Goal: Information Seeking & Learning: Learn about a topic

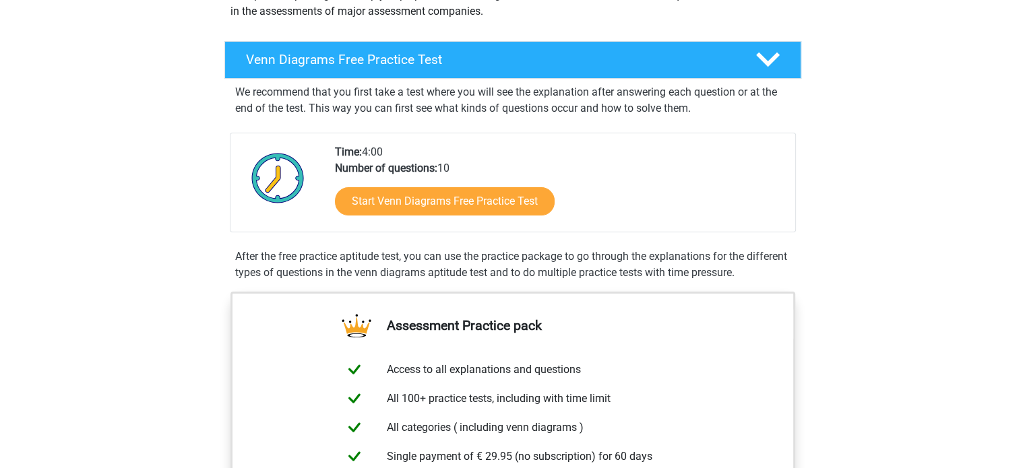
scroll to position [181, 0]
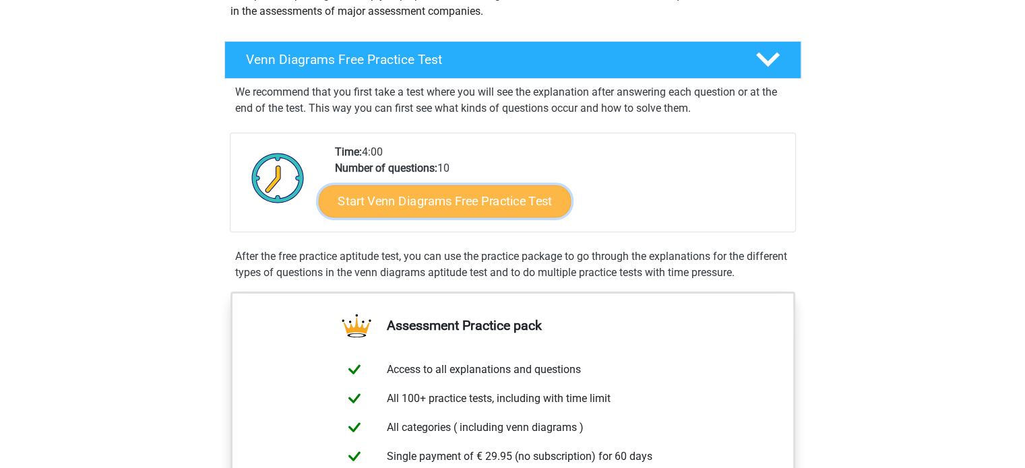
click at [416, 204] on link "Start Venn Diagrams Free Practice Test" at bounding box center [444, 201] width 253 height 32
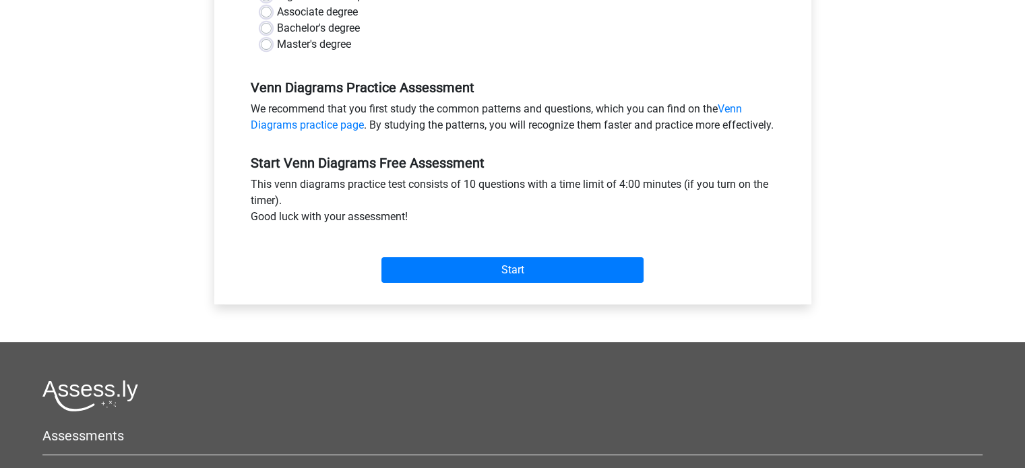
scroll to position [349, 0]
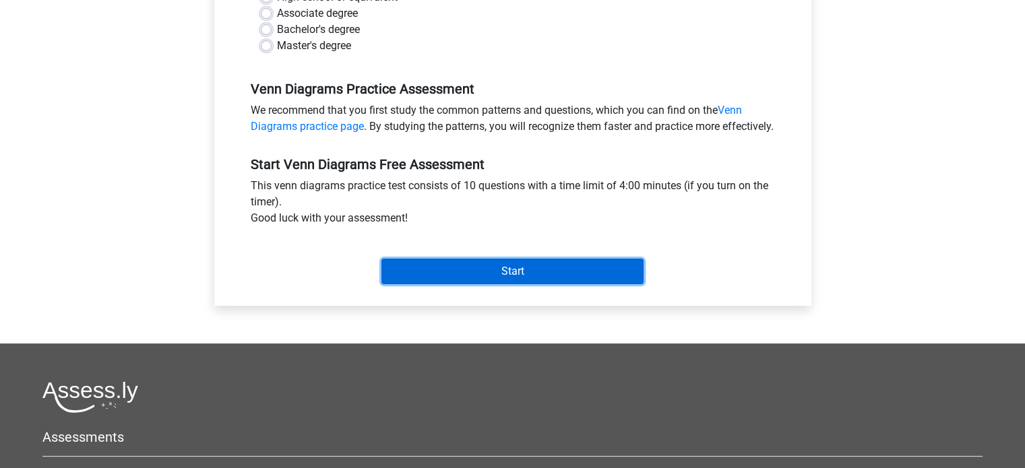
click at [448, 277] on input "Start" at bounding box center [512, 272] width 262 height 26
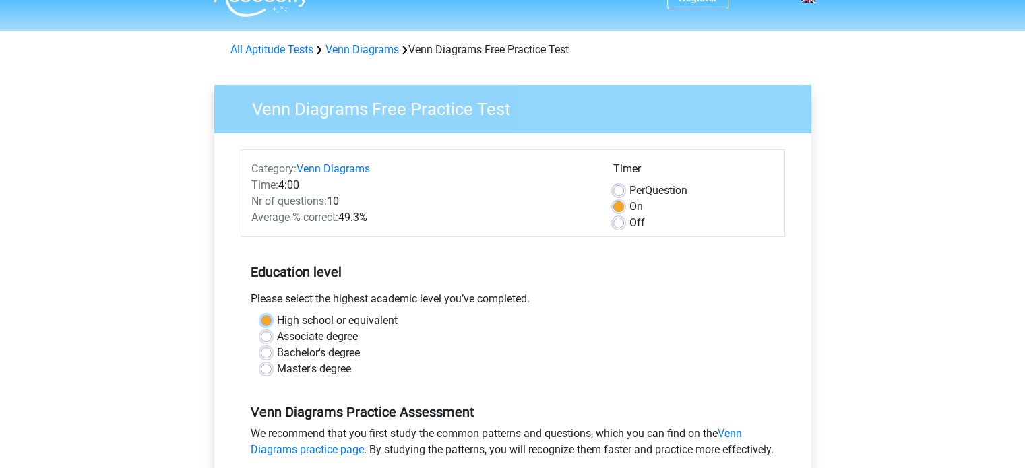
scroll to position [25, 0]
click at [277, 322] on label "High school or equivalent" at bounding box center [337, 321] width 121 height 16
click at [269, 322] on input "High school or equivalent" at bounding box center [266, 319] width 11 height 13
radio input "true"
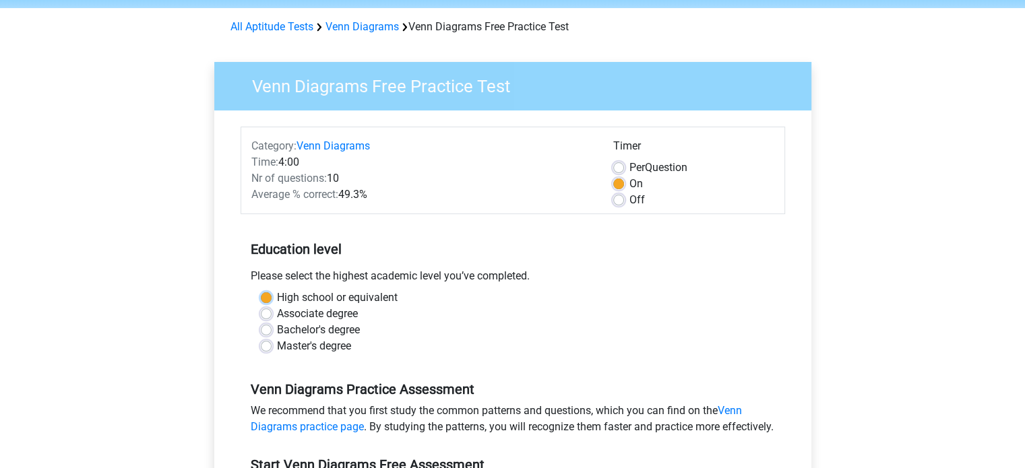
scroll to position [49, 0]
click at [277, 328] on label "Bachelor's degree" at bounding box center [318, 329] width 83 height 16
click at [265, 328] on input "Bachelor's degree" at bounding box center [266, 327] width 11 height 13
radio input "true"
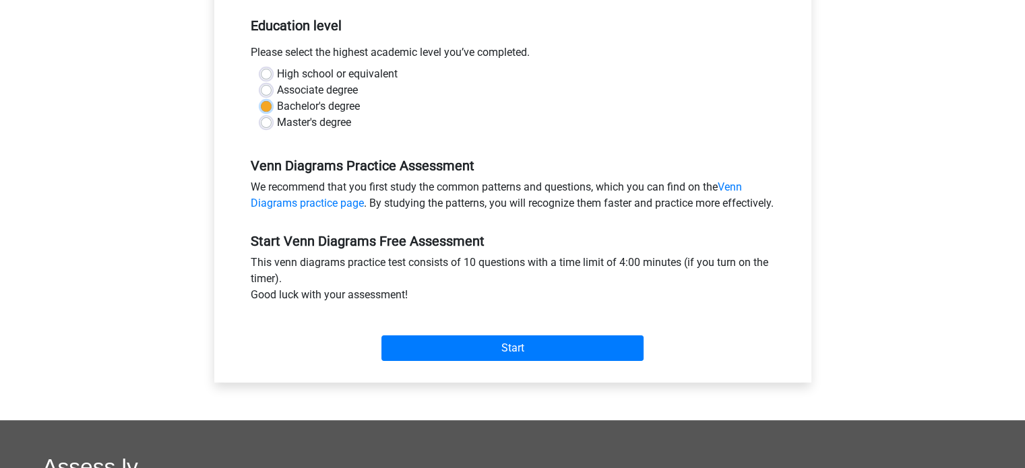
scroll to position [276, 0]
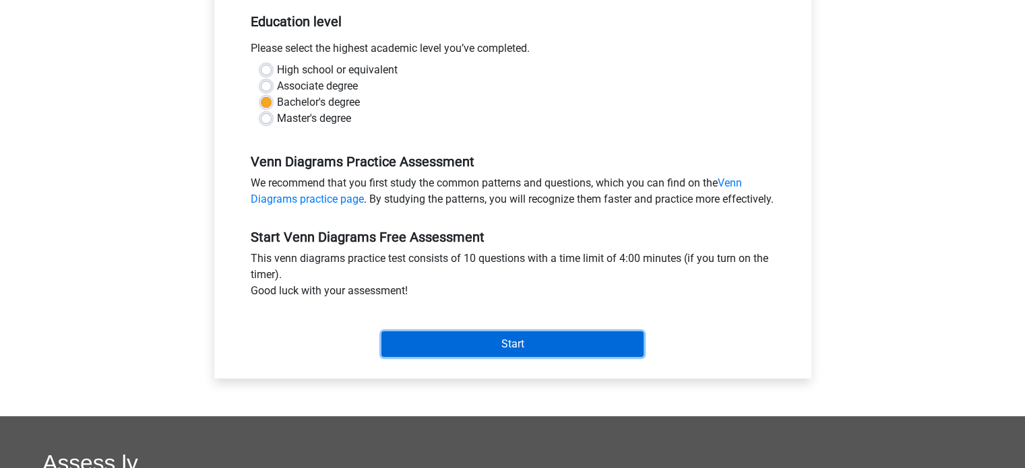
click at [407, 357] on input "Start" at bounding box center [512, 344] width 262 height 26
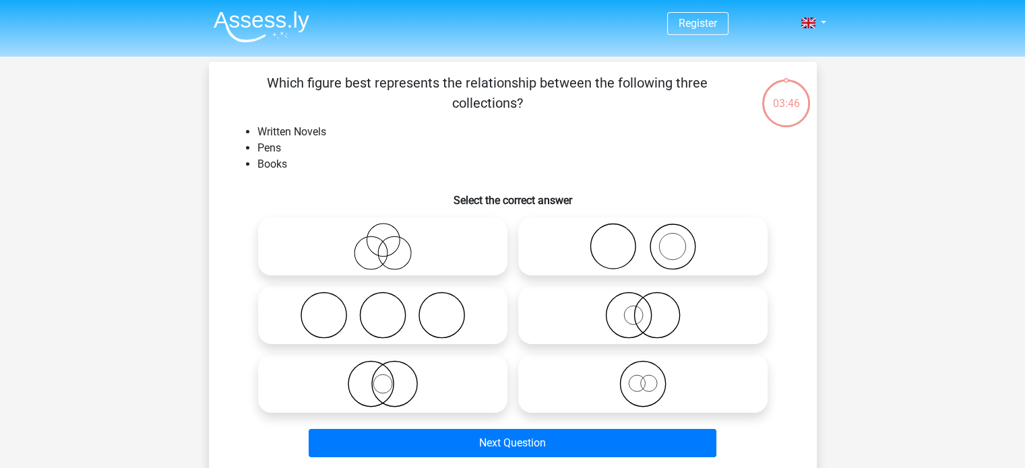
click at [424, 315] on icon at bounding box center [382, 315] width 238 height 47
click at [391, 309] on input "radio" at bounding box center [387, 304] width 9 height 9
radio input "true"
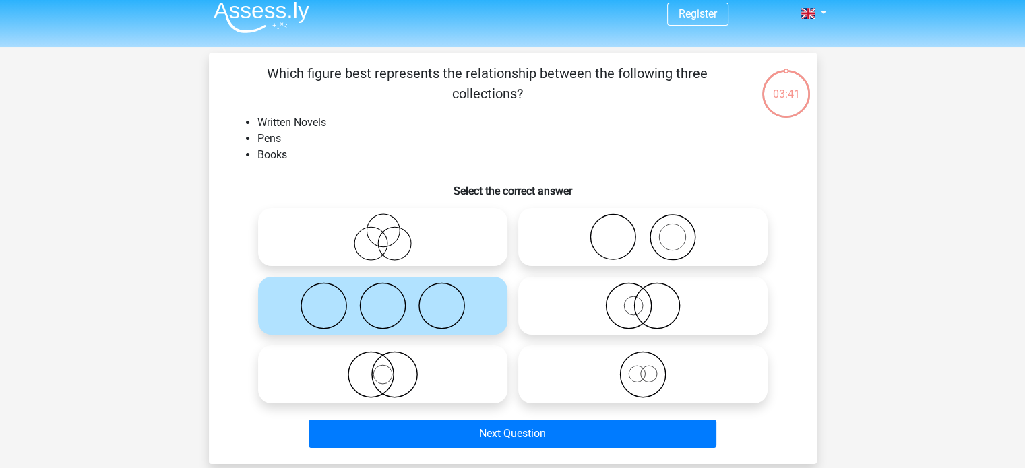
scroll to position [11, 0]
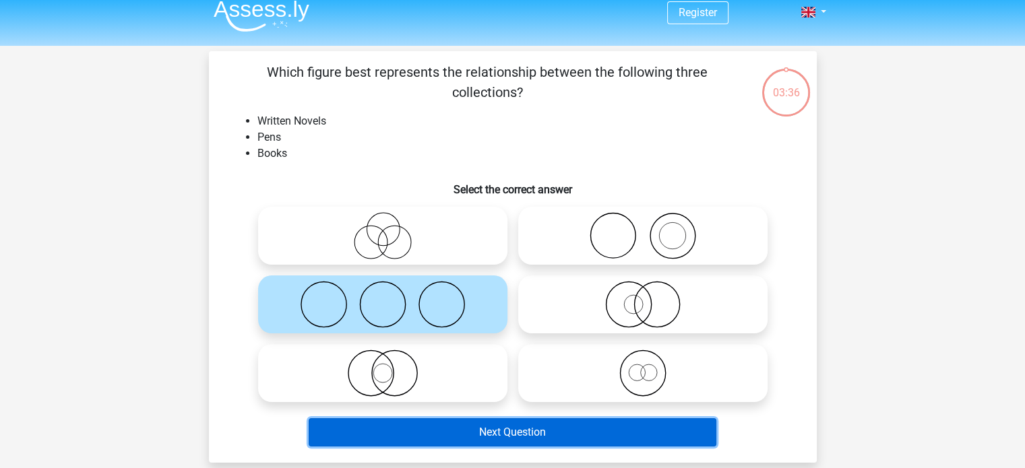
click at [547, 425] on button "Next Question" at bounding box center [513, 432] width 408 height 28
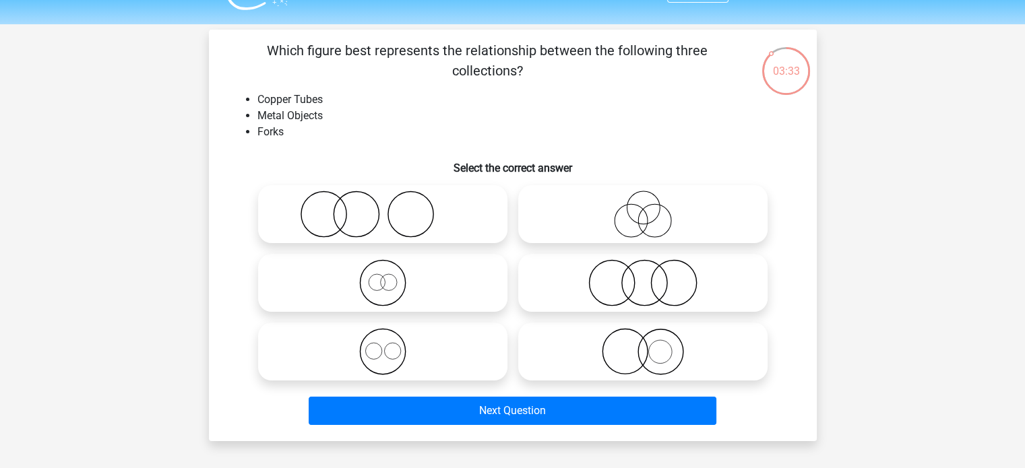
scroll to position [33, 0]
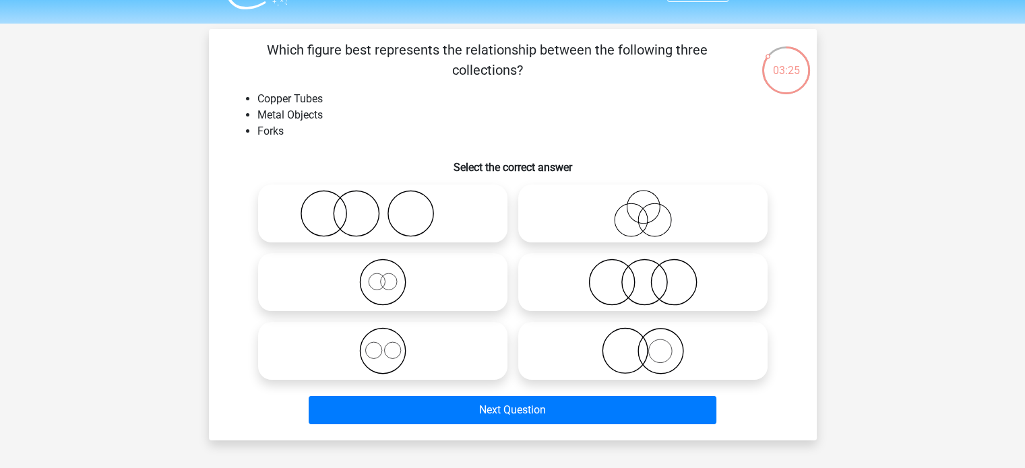
click at [389, 290] on icon at bounding box center [382, 282] width 238 height 47
click at [389, 276] on input "radio" at bounding box center [387, 271] width 9 height 9
radio input "true"
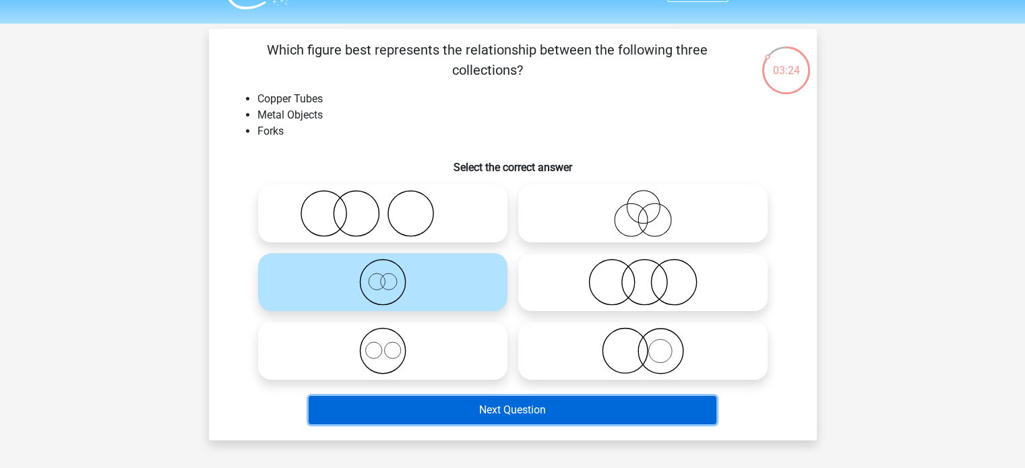
click at [434, 405] on button "Next Question" at bounding box center [513, 410] width 408 height 28
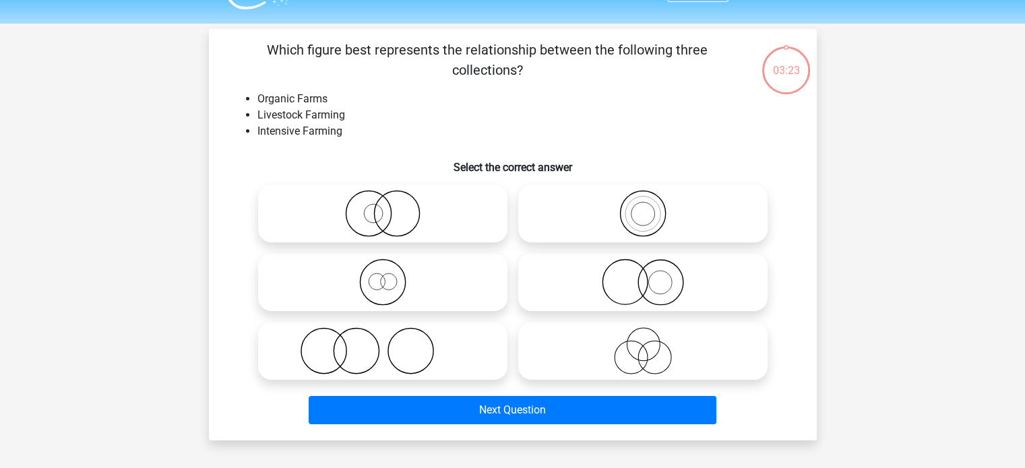
scroll to position [62, 0]
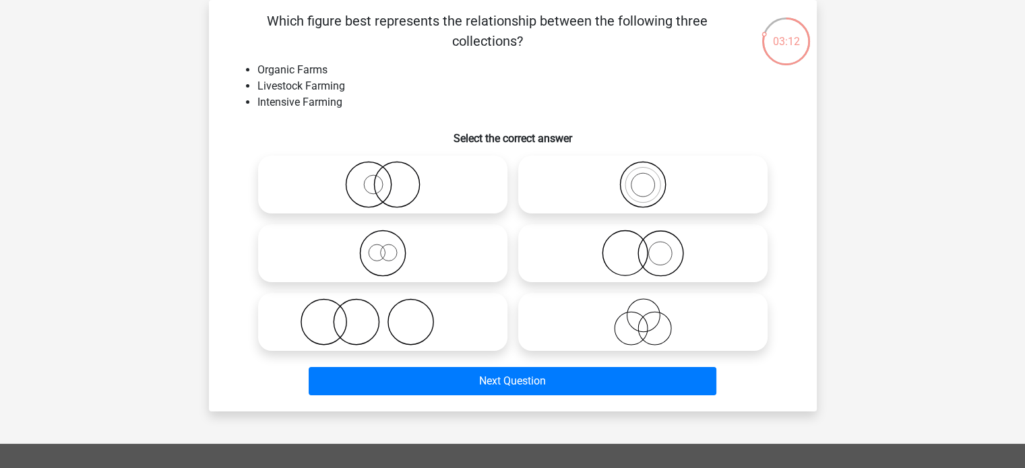
click at [412, 331] on icon at bounding box center [382, 321] width 238 height 47
click at [391, 315] on input "radio" at bounding box center [387, 311] width 9 height 9
radio input "true"
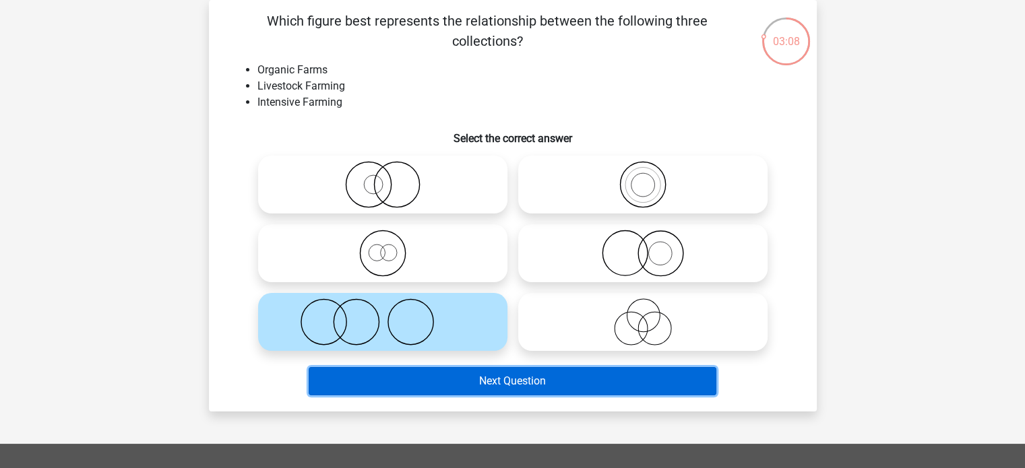
click at [412, 385] on button "Next Question" at bounding box center [513, 381] width 408 height 28
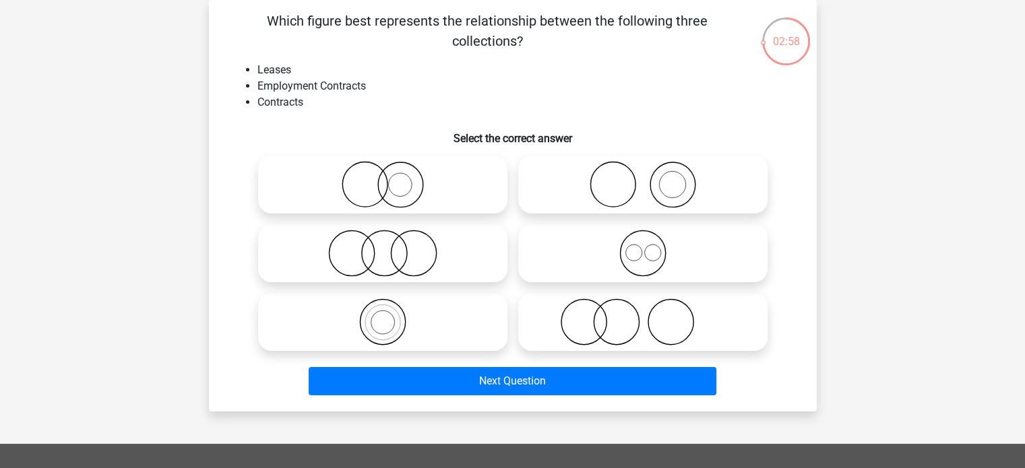
click at [668, 168] on icon at bounding box center [642, 184] width 238 height 47
click at [651, 169] on input "radio" at bounding box center [647, 173] width 9 height 9
radio input "true"
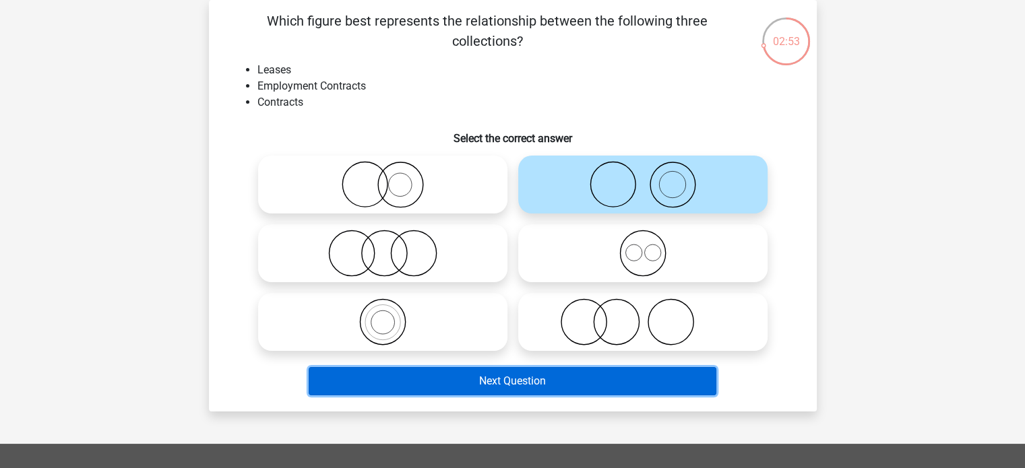
click at [556, 381] on button "Next Question" at bounding box center [513, 381] width 408 height 28
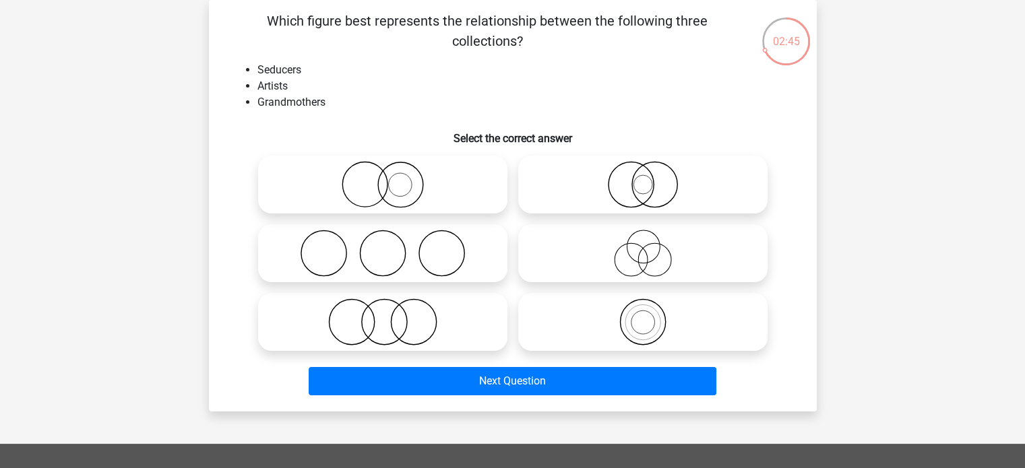
click at [455, 254] on icon at bounding box center [382, 253] width 238 height 47
click at [391, 247] on input "radio" at bounding box center [387, 242] width 9 height 9
radio input "true"
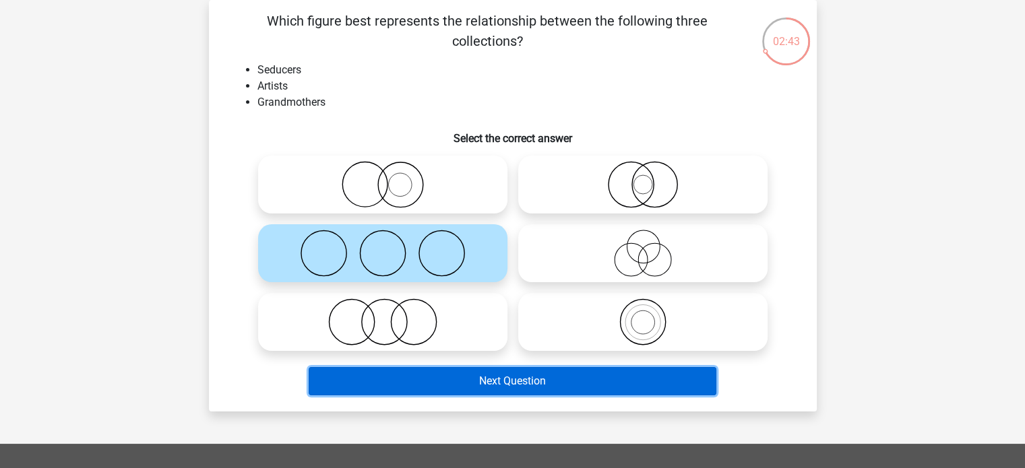
click at [462, 369] on button "Next Question" at bounding box center [513, 381] width 408 height 28
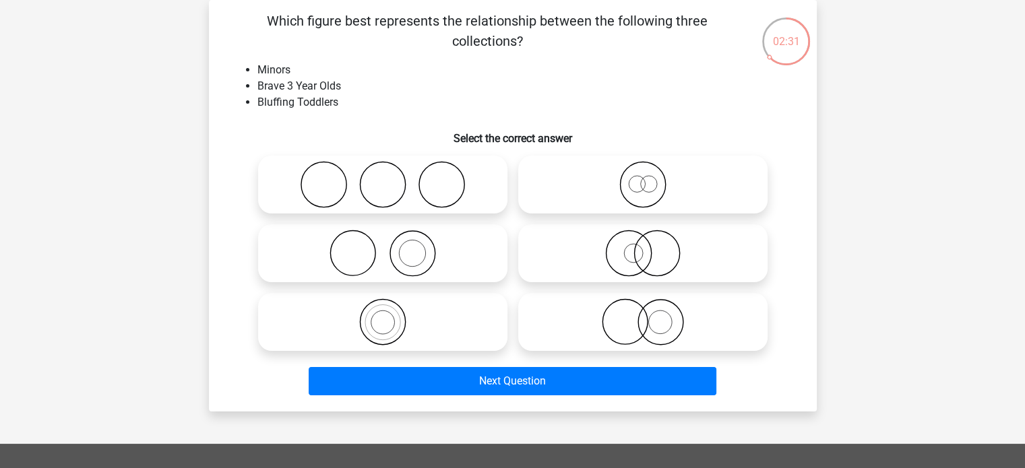
click at [410, 339] on icon at bounding box center [382, 321] width 238 height 47
click at [391, 315] on input "radio" at bounding box center [387, 311] width 9 height 9
radio input "true"
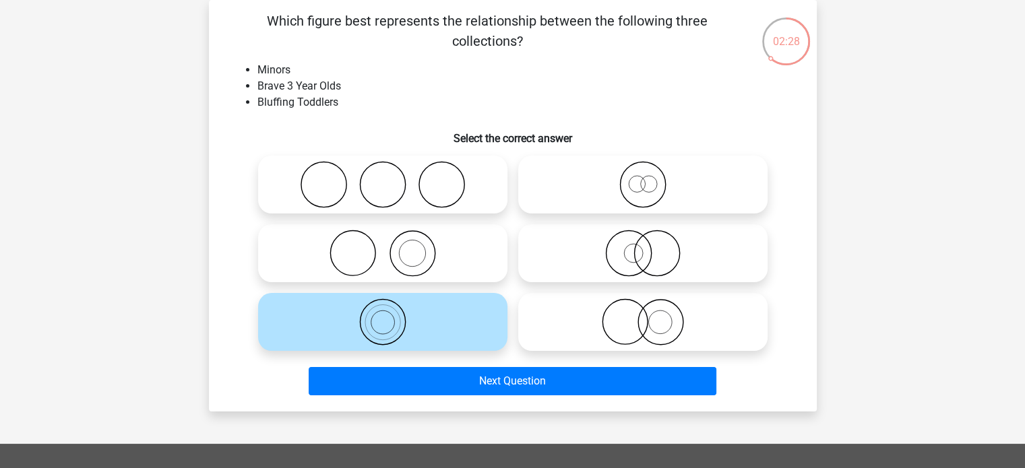
click at [437, 257] on icon at bounding box center [382, 253] width 238 height 47
click at [391, 247] on input "radio" at bounding box center [387, 242] width 9 height 9
radio input "true"
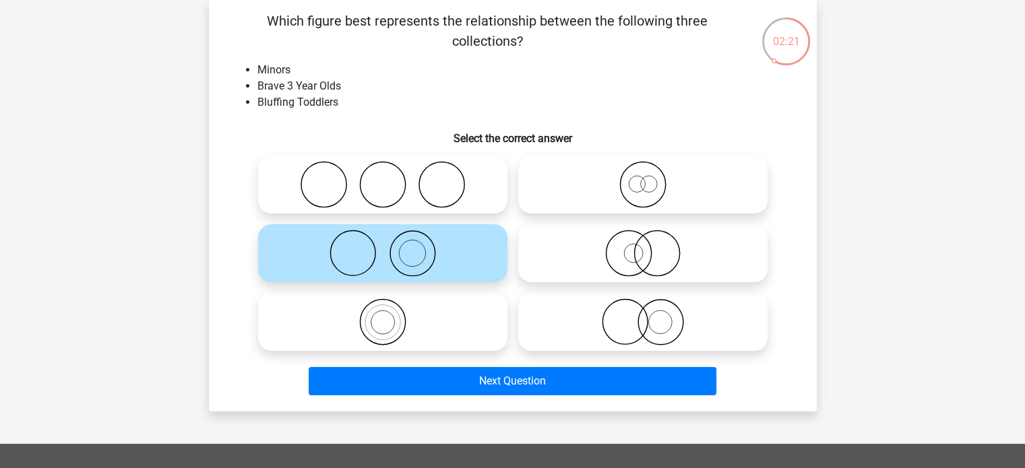
click at [419, 318] on icon at bounding box center [382, 321] width 238 height 47
click at [391, 315] on input "radio" at bounding box center [387, 311] width 9 height 9
radio input "true"
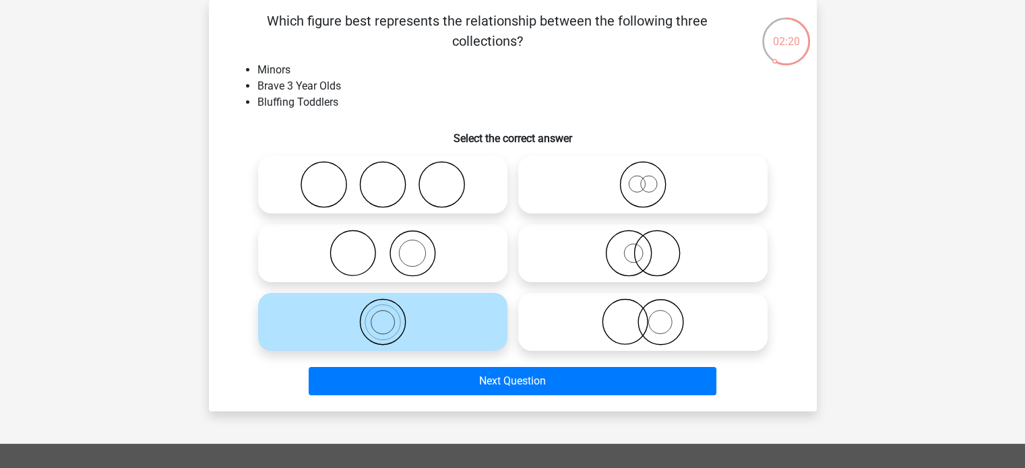
click at [439, 234] on icon at bounding box center [382, 253] width 238 height 47
click at [391, 238] on input "radio" at bounding box center [387, 242] width 9 height 9
radio input "true"
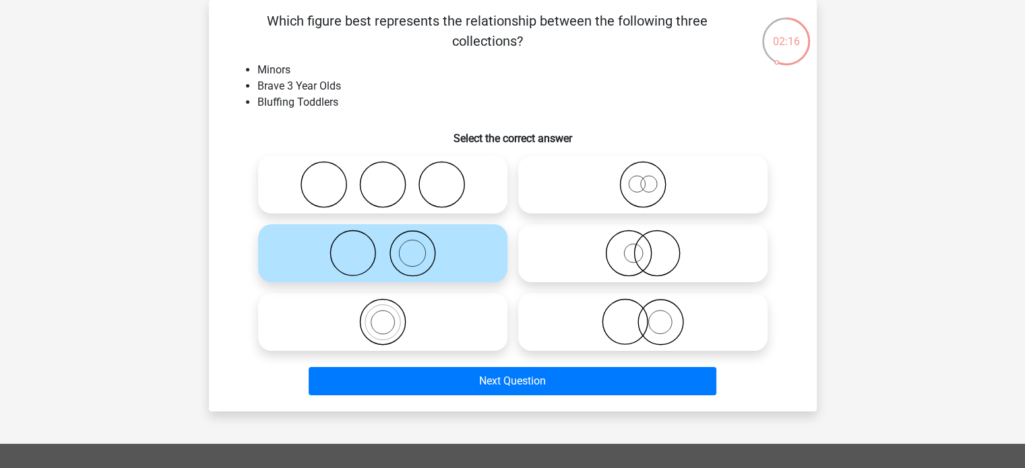
click at [695, 335] on icon at bounding box center [642, 321] width 238 height 47
click at [651, 315] on input "radio" at bounding box center [647, 311] width 9 height 9
radio input "true"
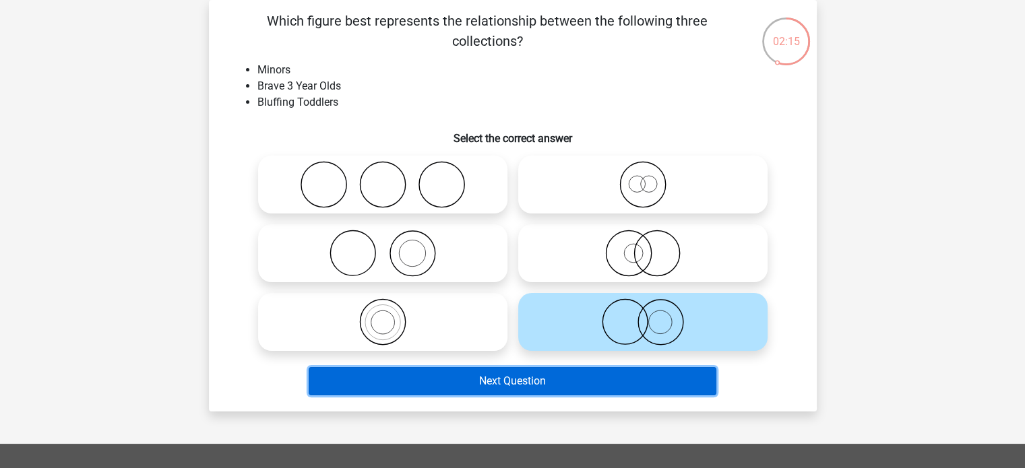
click at [660, 385] on button "Next Question" at bounding box center [513, 381] width 408 height 28
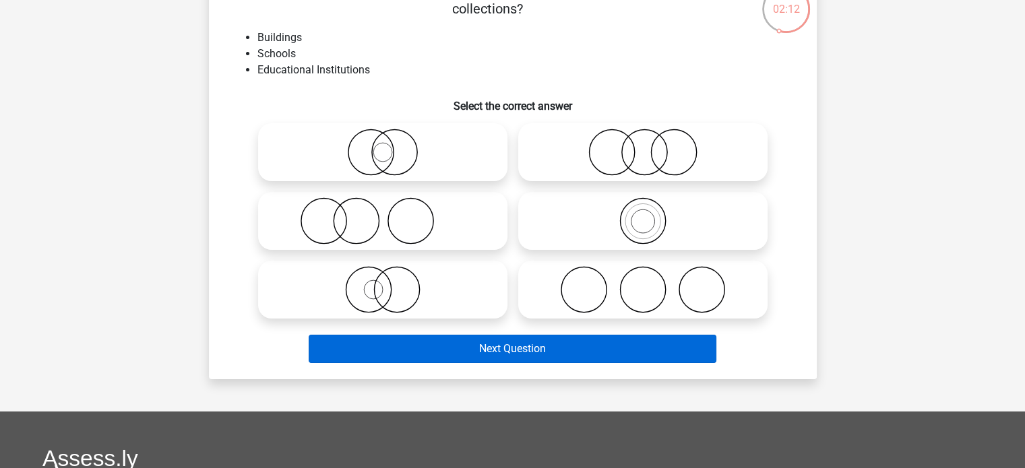
scroll to position [86, 0]
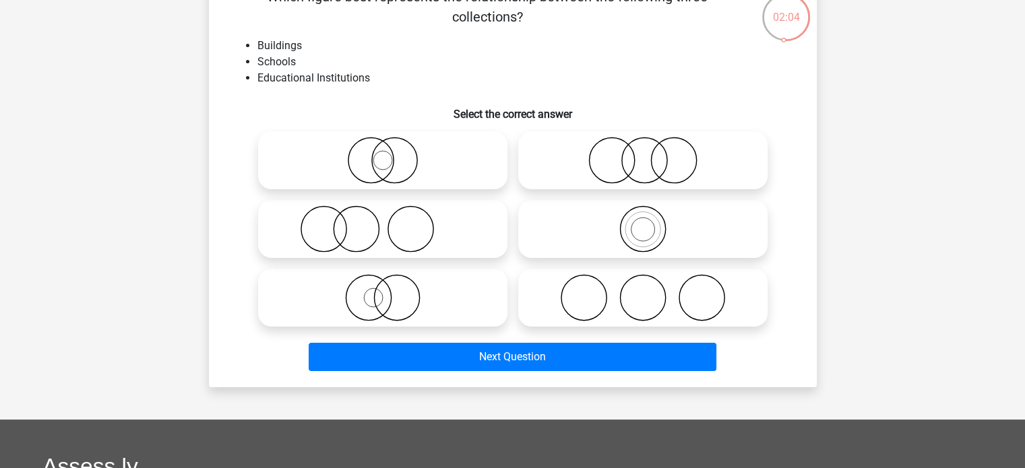
click at [612, 239] on icon at bounding box center [642, 228] width 238 height 47
click at [643, 222] on input "radio" at bounding box center [647, 218] width 9 height 9
radio input "true"
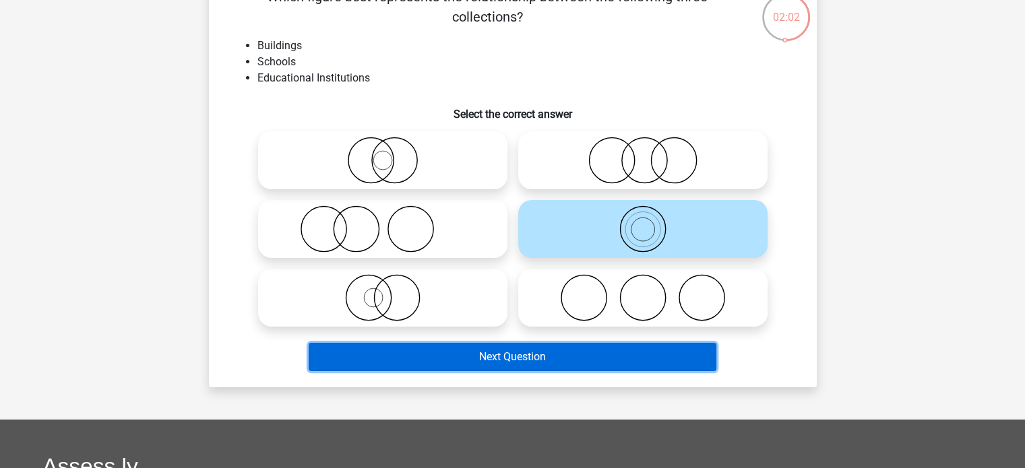
click at [566, 358] on button "Next Question" at bounding box center [513, 357] width 408 height 28
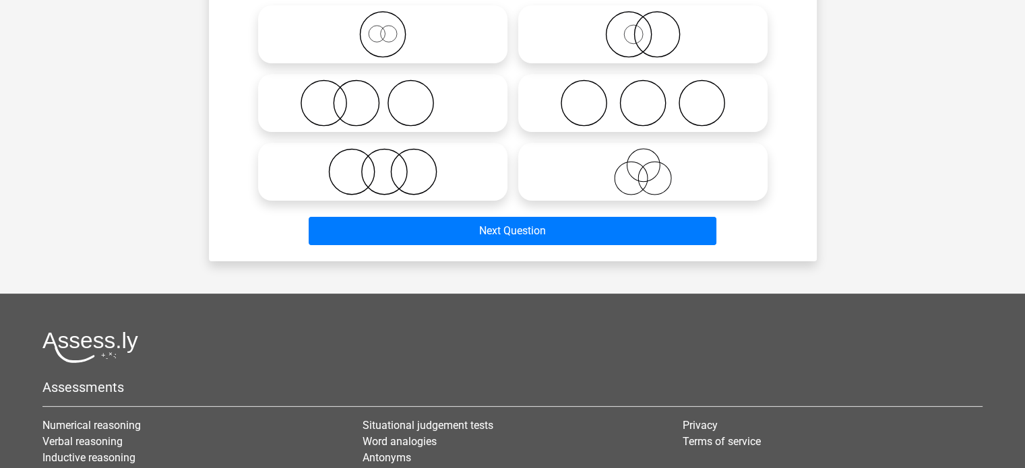
scroll to position [0, 0]
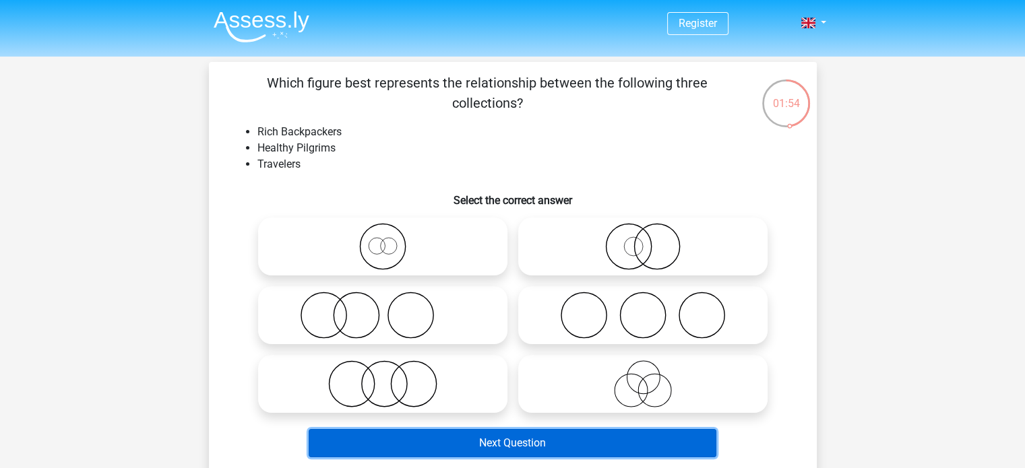
click at [516, 443] on button "Next Question" at bounding box center [513, 443] width 408 height 28
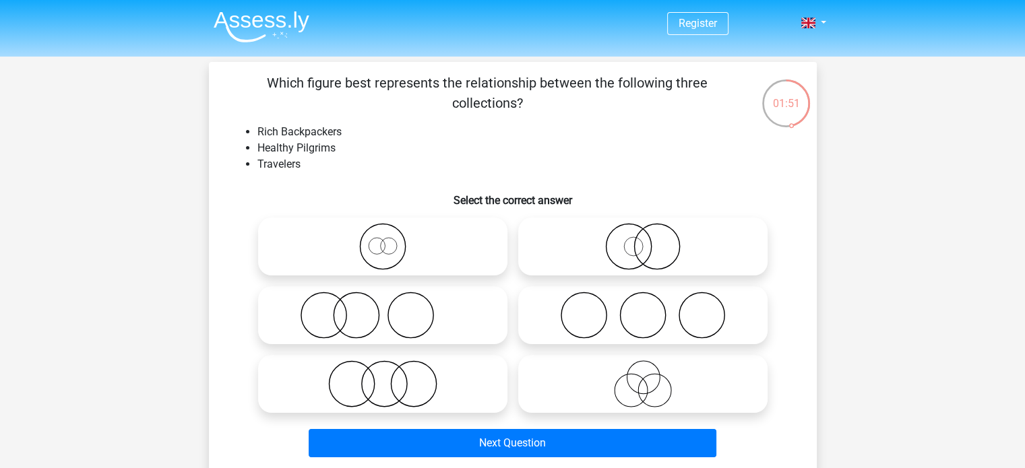
click at [584, 257] on icon at bounding box center [642, 246] width 238 height 47
click at [643, 240] on input "radio" at bounding box center [647, 235] width 9 height 9
radio input "true"
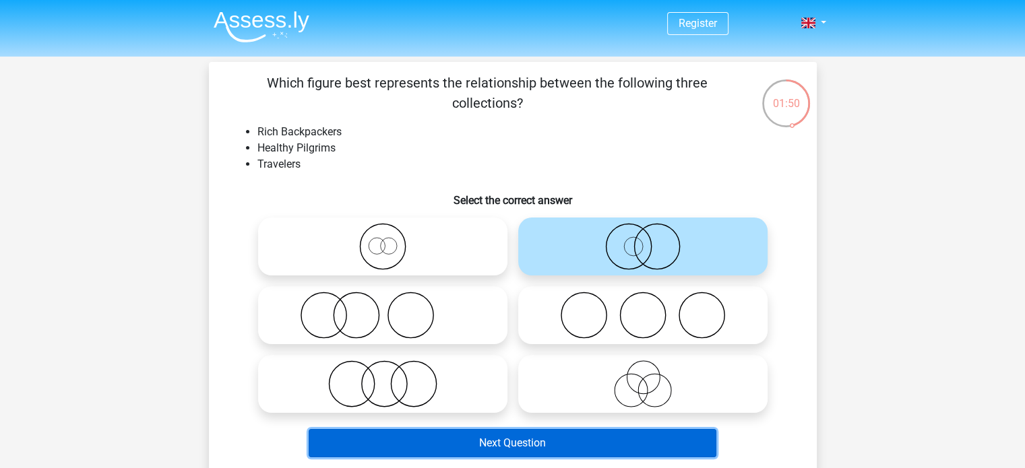
click at [525, 449] on button "Next Question" at bounding box center [513, 443] width 408 height 28
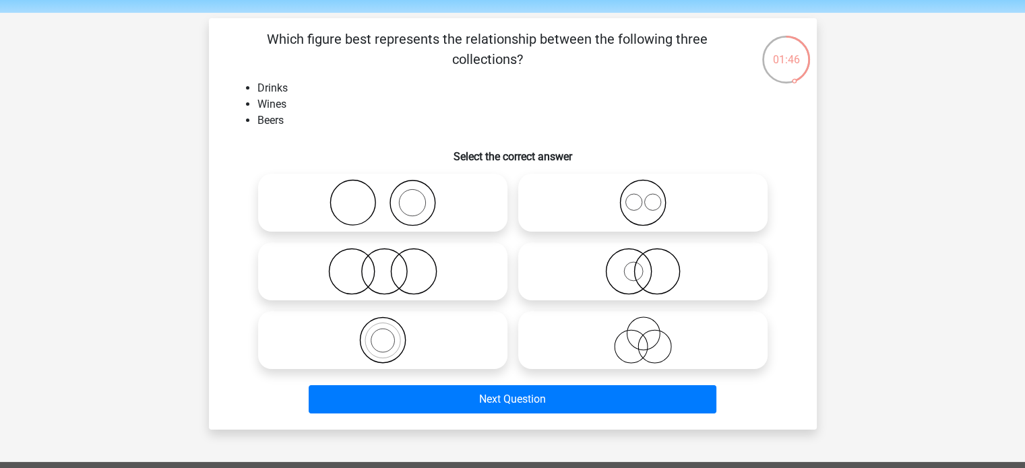
scroll to position [43, 0]
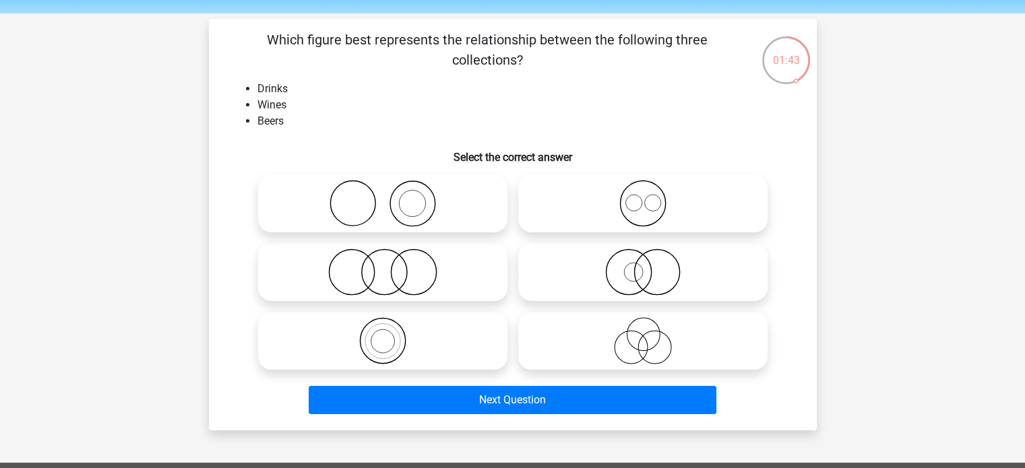
click at [633, 199] on icon at bounding box center [642, 203] width 238 height 47
click at [643, 197] on input "radio" at bounding box center [647, 192] width 9 height 9
radio input "true"
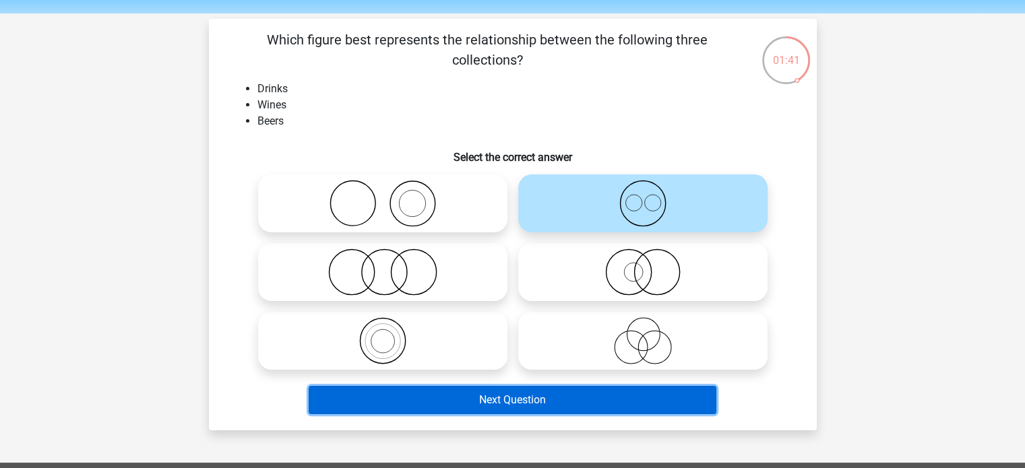
click at [569, 410] on button "Next Question" at bounding box center [513, 400] width 408 height 28
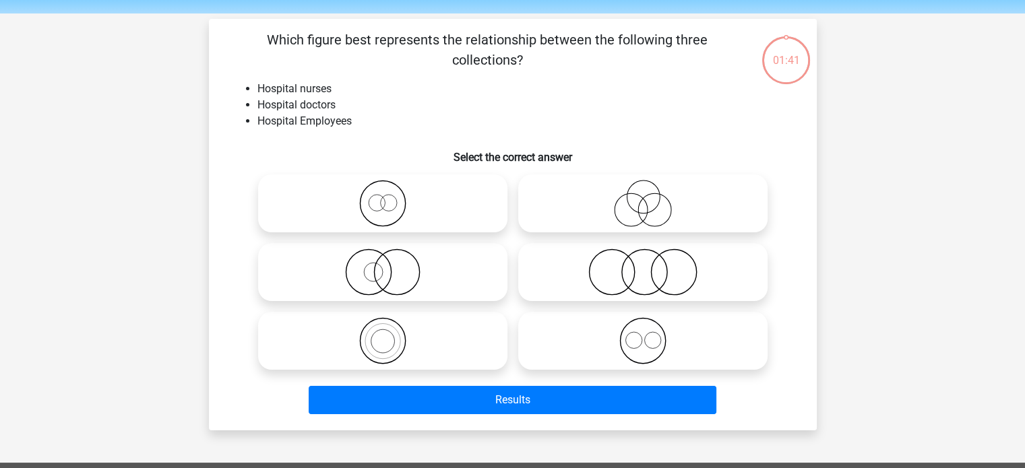
scroll to position [62, 0]
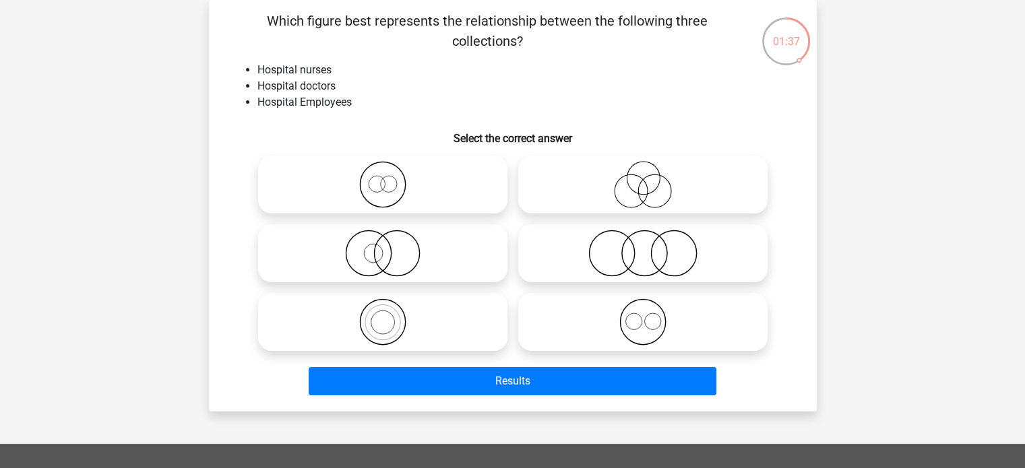
click at [639, 198] on icon at bounding box center [642, 184] width 238 height 47
click at [643, 178] on input "radio" at bounding box center [647, 173] width 9 height 9
radio input "true"
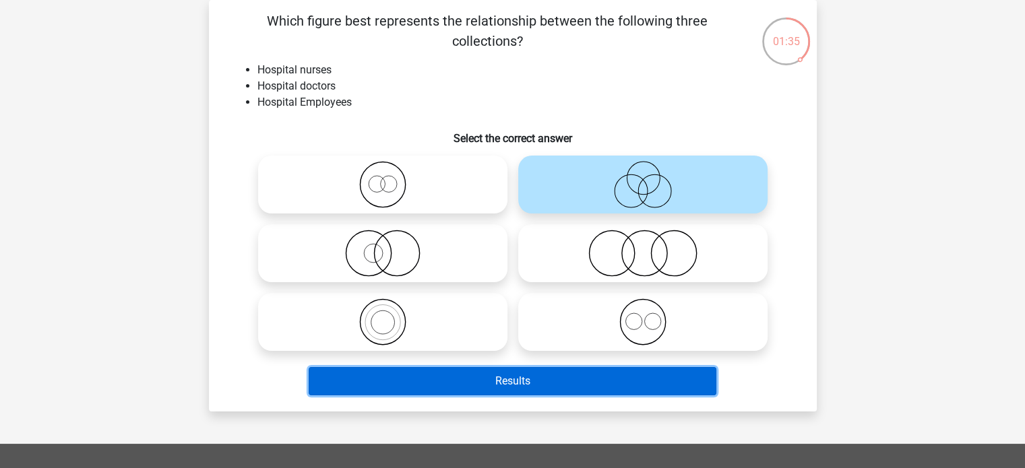
click at [569, 385] on button "Results" at bounding box center [513, 381] width 408 height 28
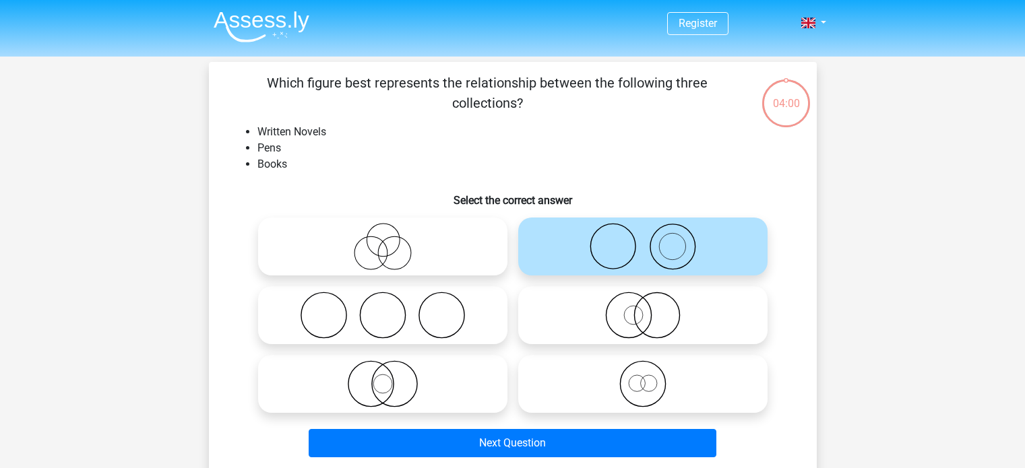
scroll to position [62, 0]
